Goal: Check status: Check status

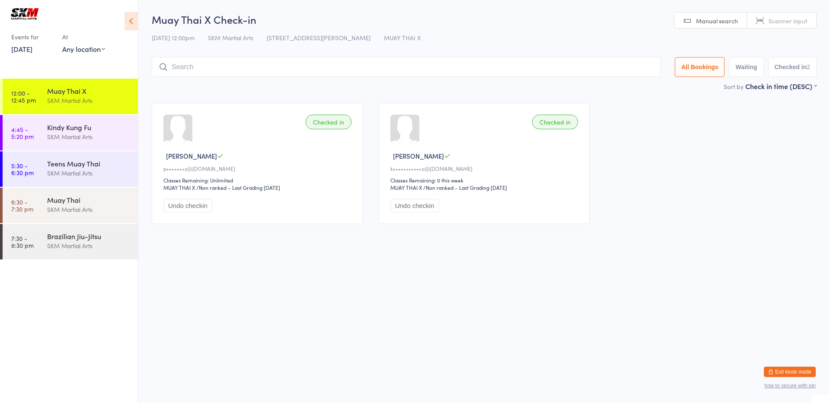
click at [566, 67] on input "search" at bounding box center [406, 67] width 509 height 20
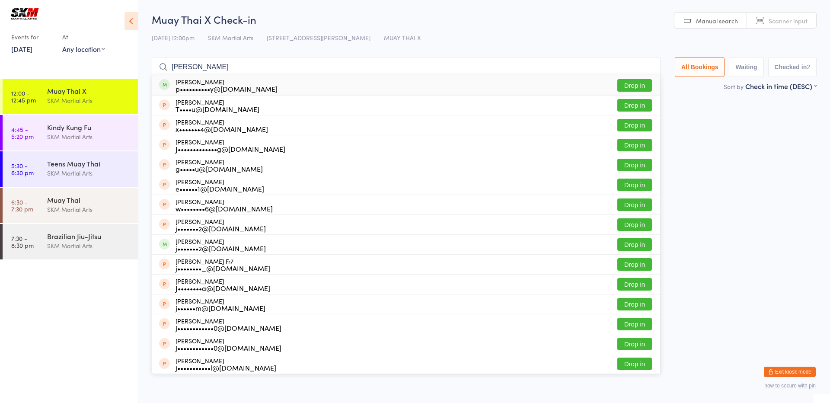
type input "[PERSON_NAME]"
click at [636, 82] on button "Drop in" at bounding box center [634, 85] width 35 height 13
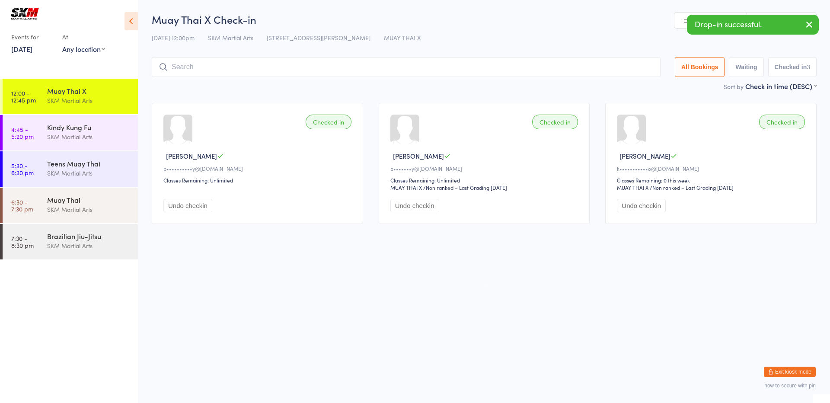
click at [571, 64] on input "search" at bounding box center [406, 67] width 509 height 20
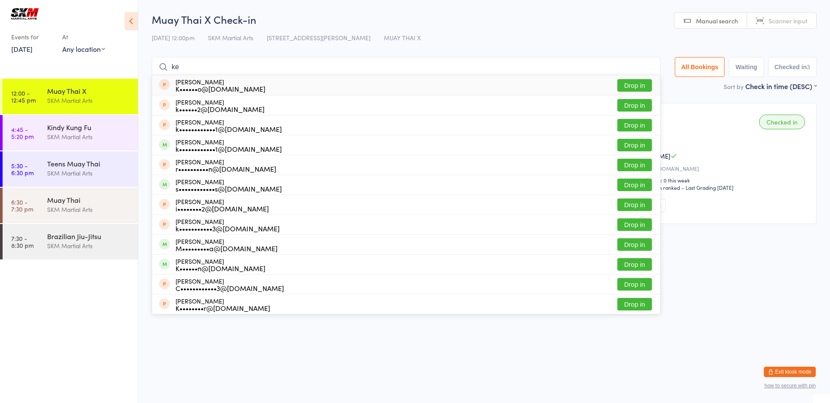
type input "k"
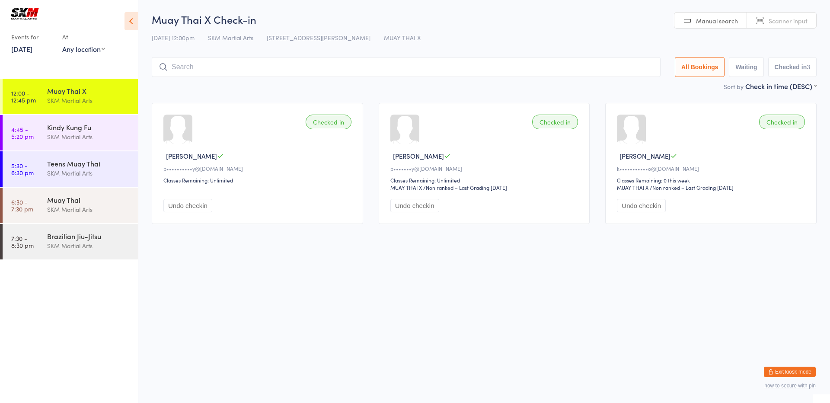
click at [565, 64] on input "search" at bounding box center [406, 67] width 509 height 20
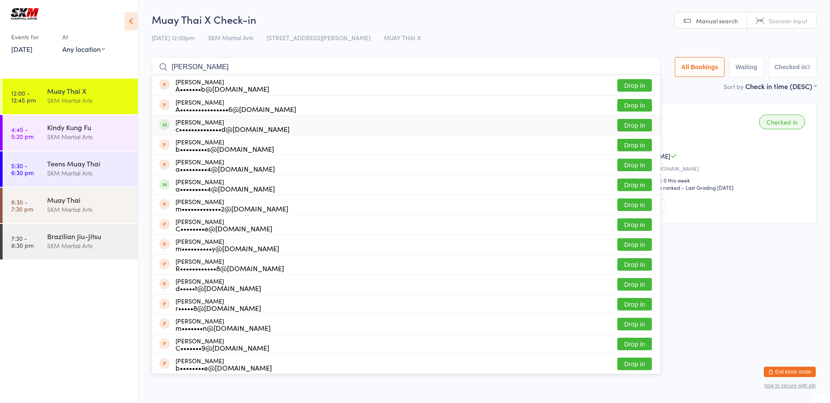
type input "[PERSON_NAME]"
click at [633, 127] on button "Drop in" at bounding box center [634, 125] width 35 height 13
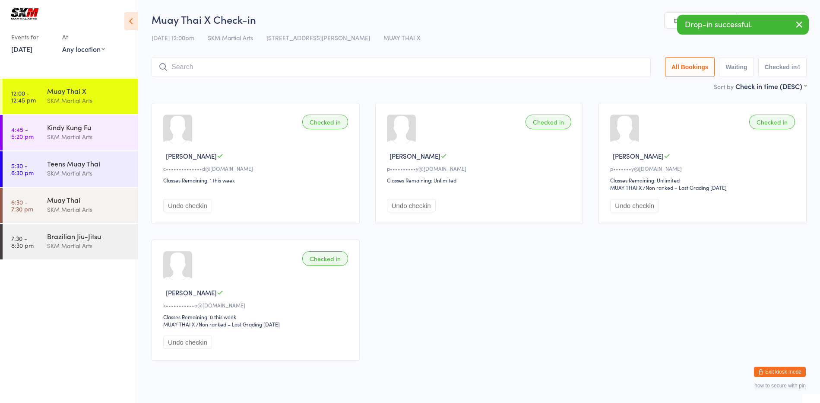
click at [544, 64] on input "search" at bounding box center [401, 67] width 499 height 20
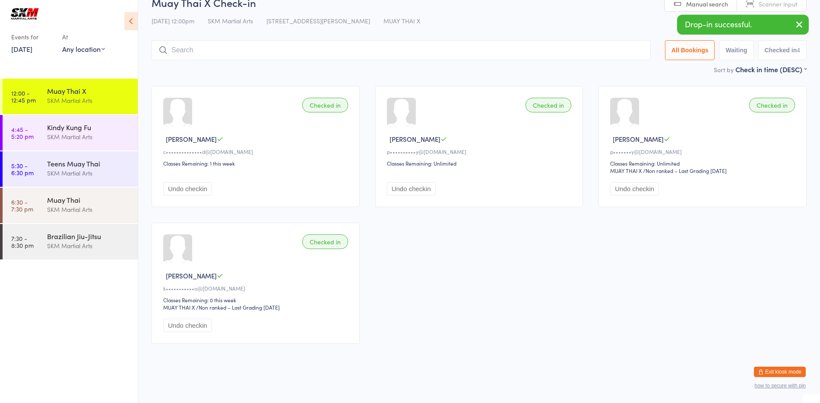
scroll to position [18, 0]
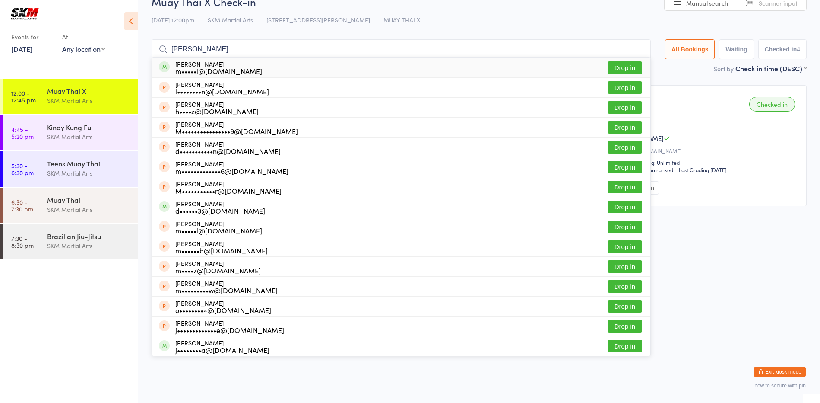
type input "[PERSON_NAME]"
click at [615, 63] on button "Drop in" at bounding box center [625, 67] width 35 height 13
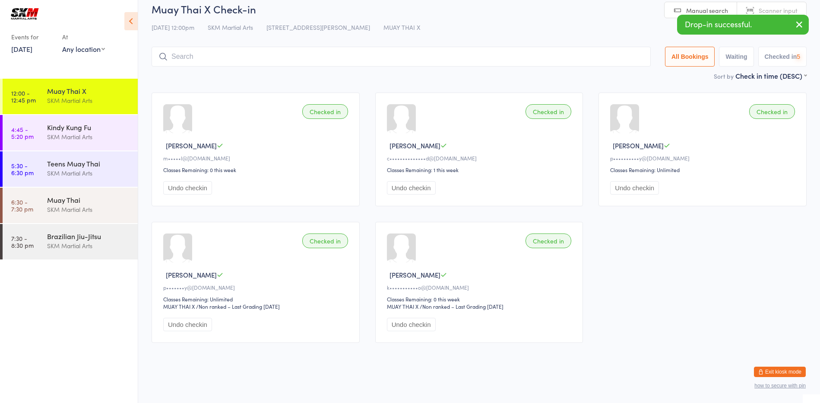
scroll to position [10, 0]
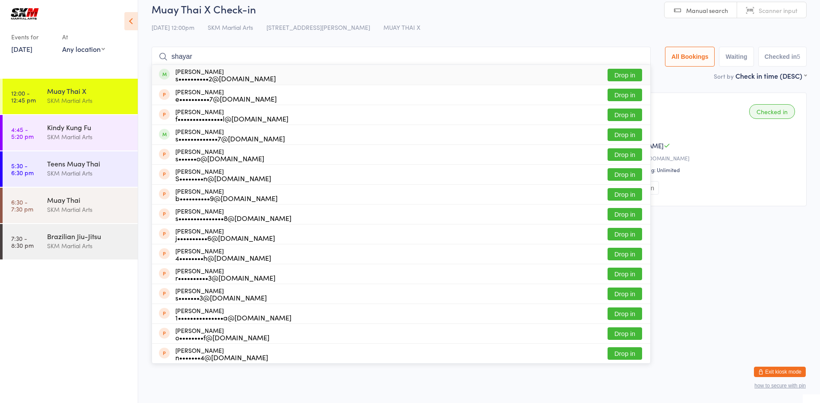
type input "shayar"
click at [616, 75] on button "Drop in" at bounding box center [625, 75] width 35 height 13
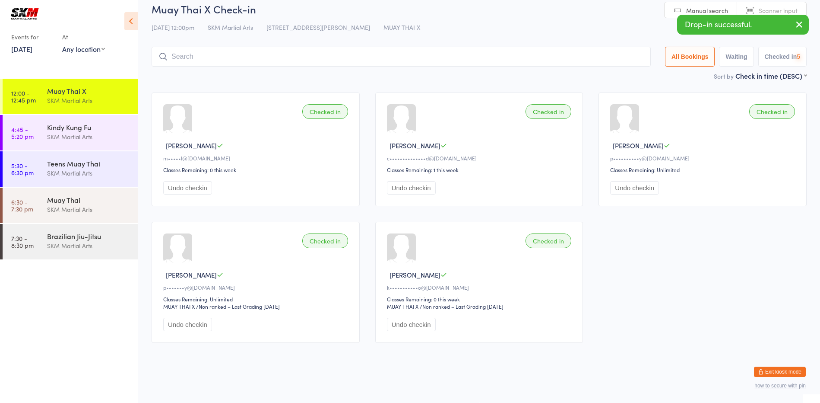
drag, startPoint x: 616, startPoint y: 75, endPoint x: 583, endPoint y: 77, distance: 33.3
click at [583, 77] on div "Sort by Check in time (DESC) First name (ASC) First name (DESC) Last name (ASC)…" at bounding box center [479, 76] width 655 height 10
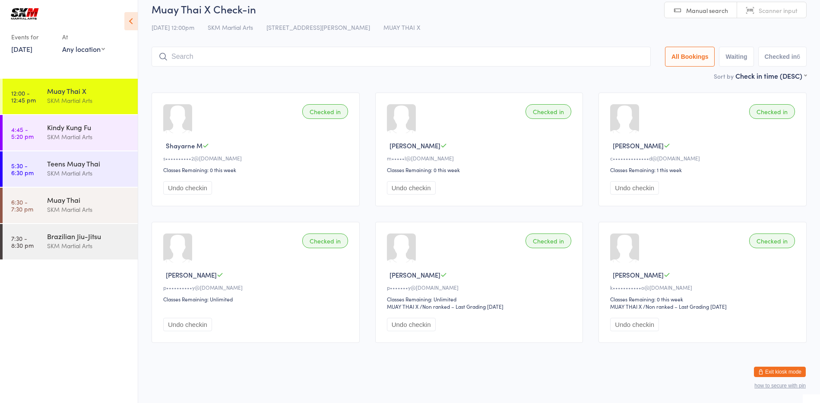
click at [575, 60] on input "search" at bounding box center [401, 57] width 499 height 20
type input "[PERSON_NAME]"
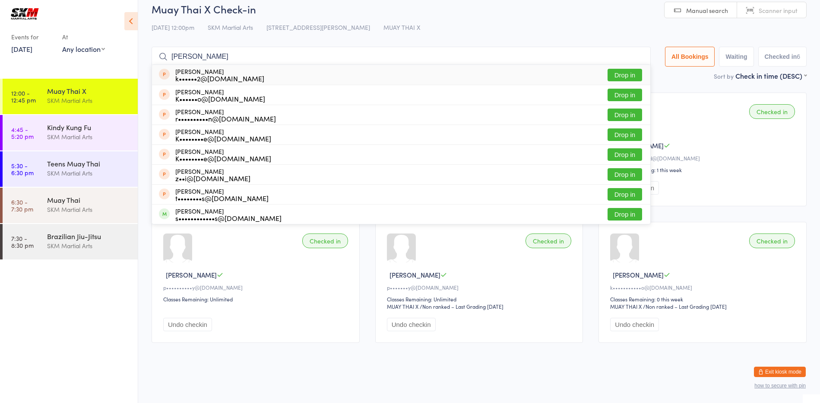
click at [635, 55] on input "[PERSON_NAME]" at bounding box center [401, 57] width 499 height 20
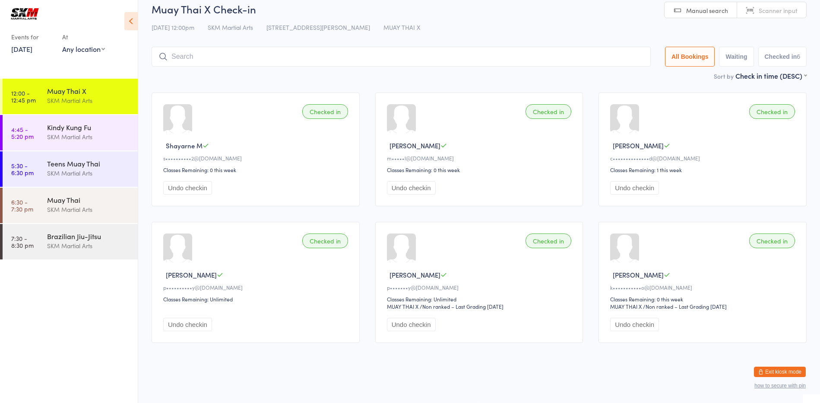
drag, startPoint x: 636, startPoint y: 72, endPoint x: 610, endPoint y: 81, distance: 26.9
